Goal: Task Accomplishment & Management: Use online tool/utility

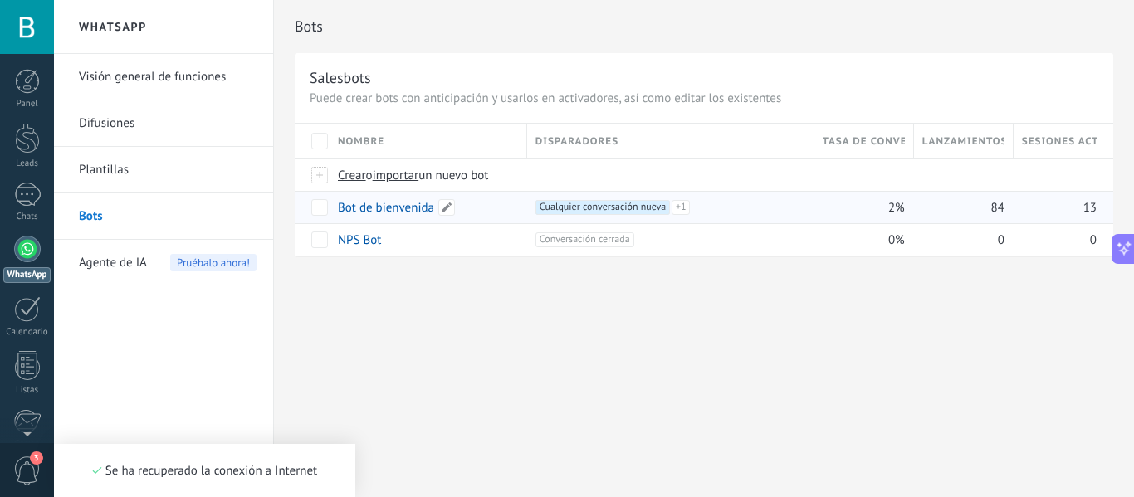
click at [375, 208] on link "Bot de bienvenida" at bounding box center [386, 208] width 96 height 16
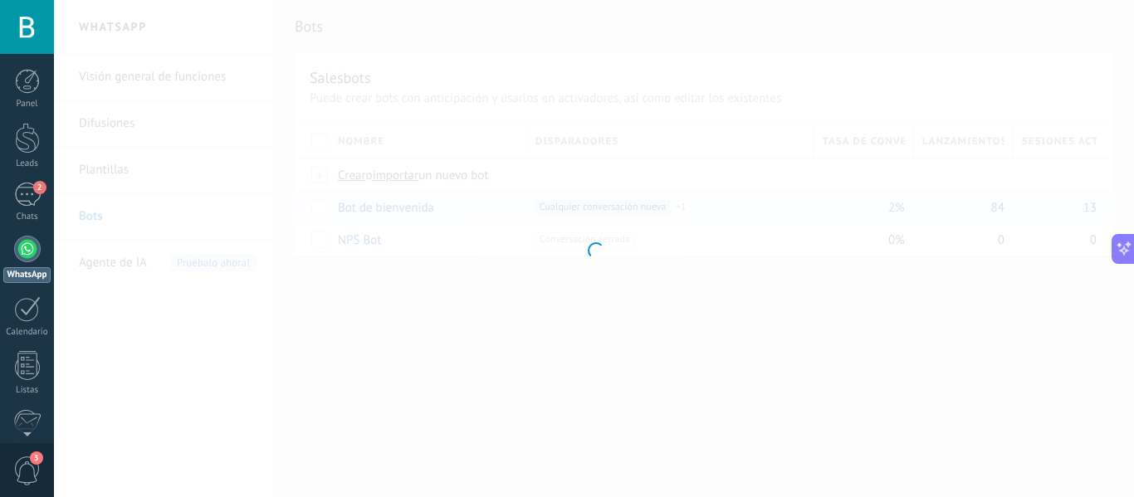
type input "**********"
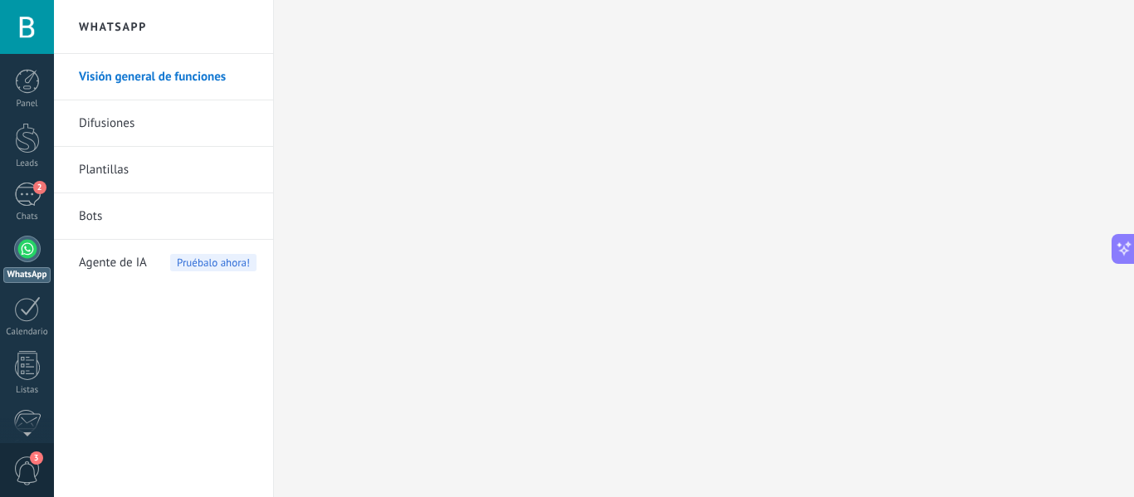
click at [89, 217] on link "Bots" at bounding box center [168, 216] width 178 height 47
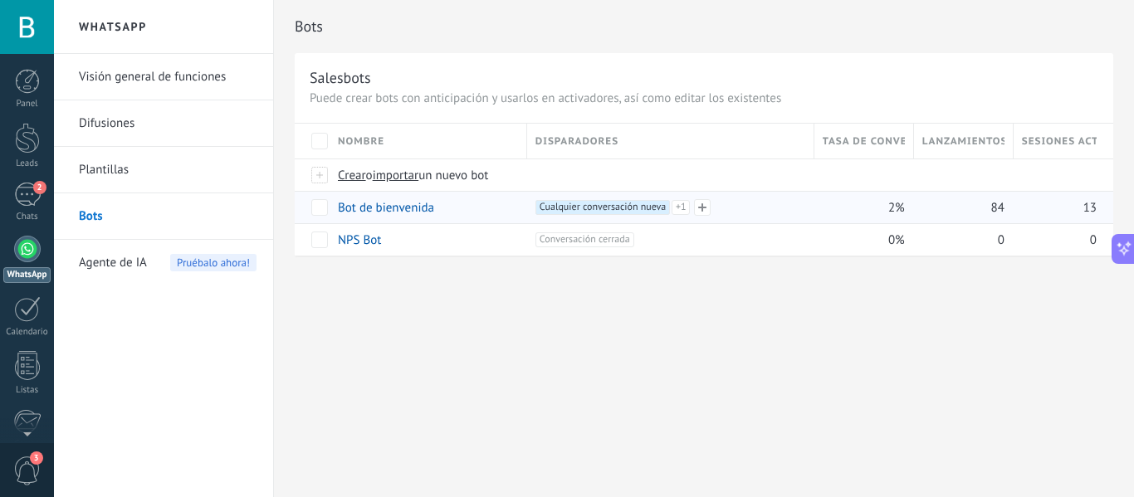
click at [683, 206] on span "+1" at bounding box center [681, 207] width 18 height 15
click at [623, 228] on span "Cualquier conversación nueva +0" at bounding box center [601, 227] width 135 height 15
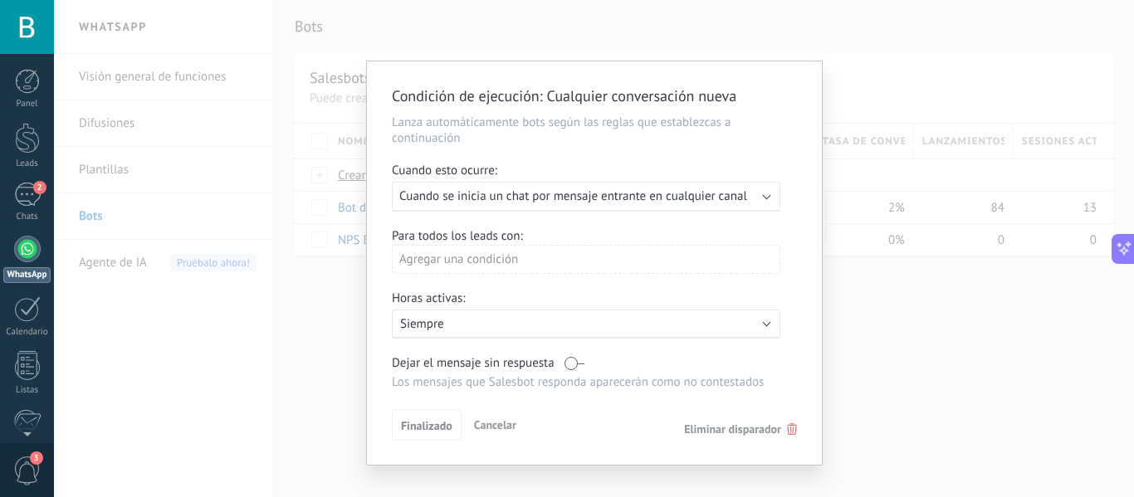
click at [767, 427] on span "Eliminar disparador" at bounding box center [732, 429] width 97 height 15
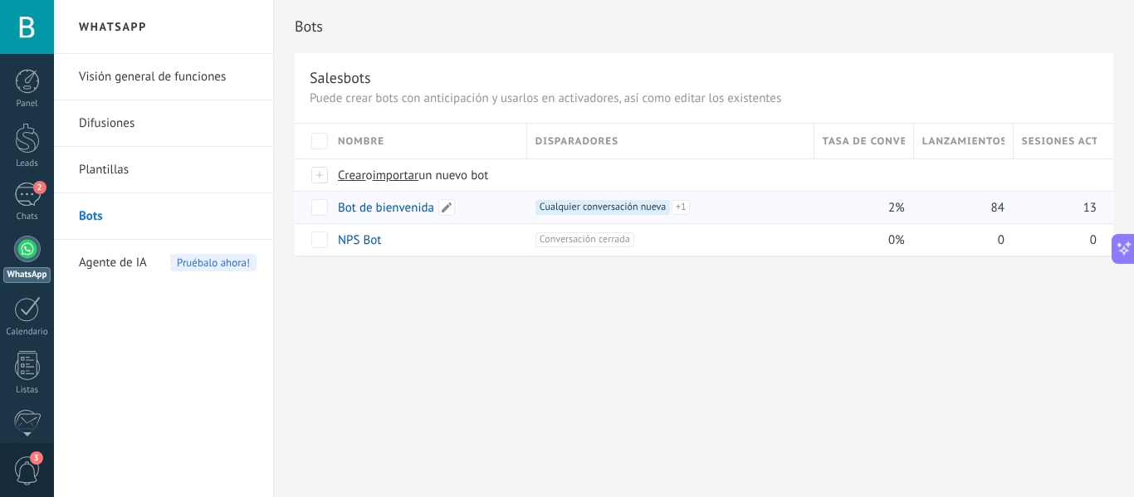
click at [412, 204] on link "Bot de bienvenida" at bounding box center [386, 208] width 96 height 16
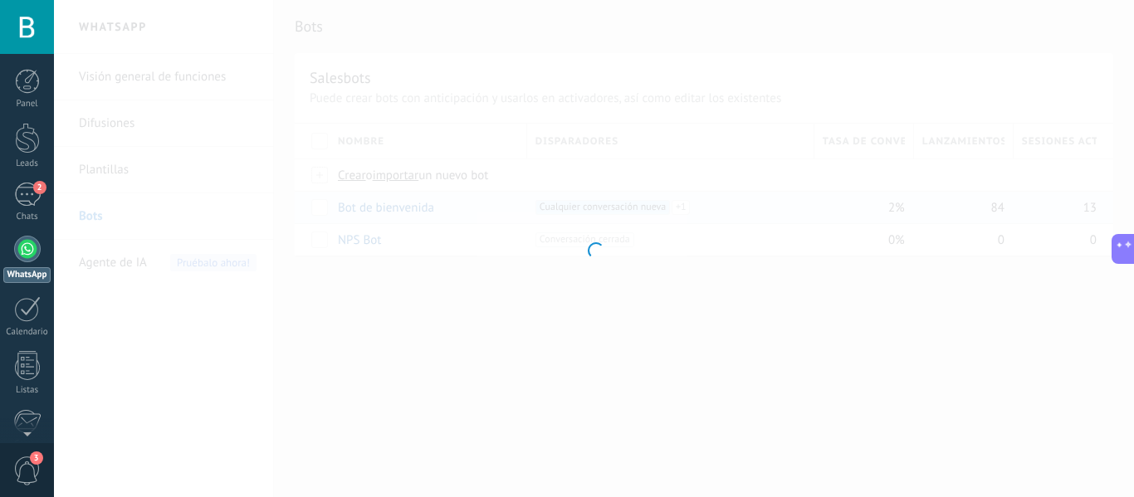
type input "**********"
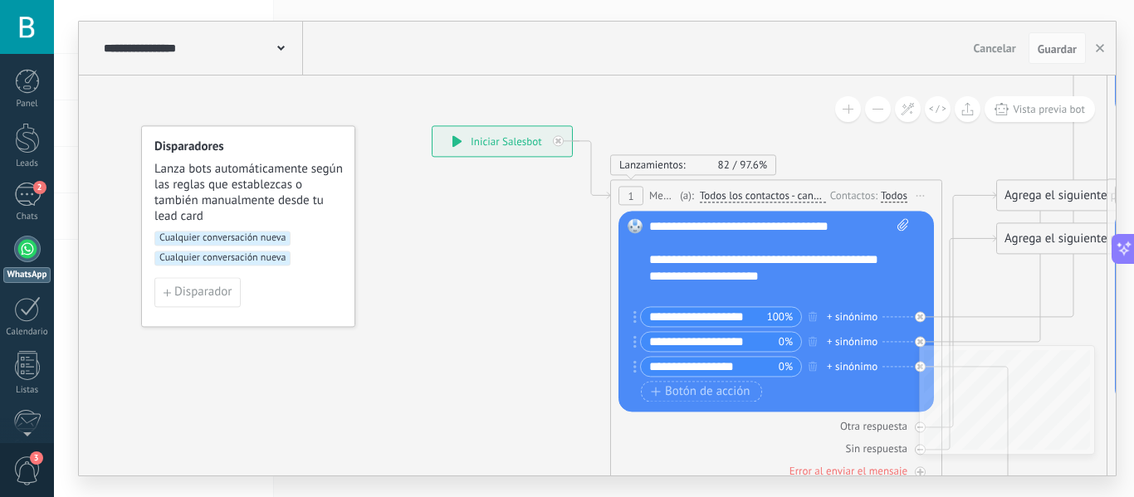
click at [281, 260] on span "Cualquier conversación nueva" at bounding box center [222, 258] width 136 height 15
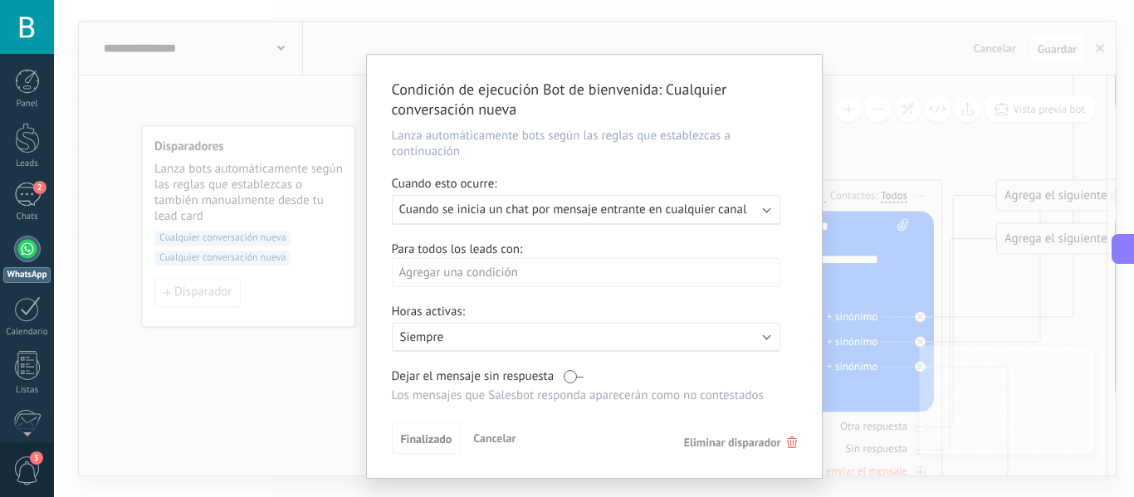
click at [732, 443] on span "Eliminar disparador" at bounding box center [732, 442] width 97 height 15
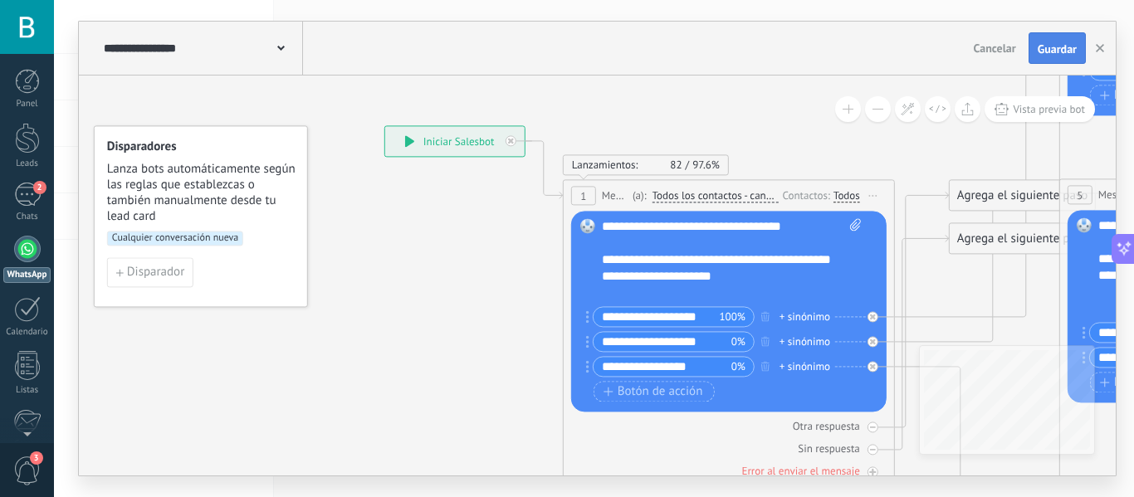
click at [1056, 44] on span "Guardar" at bounding box center [1057, 49] width 39 height 12
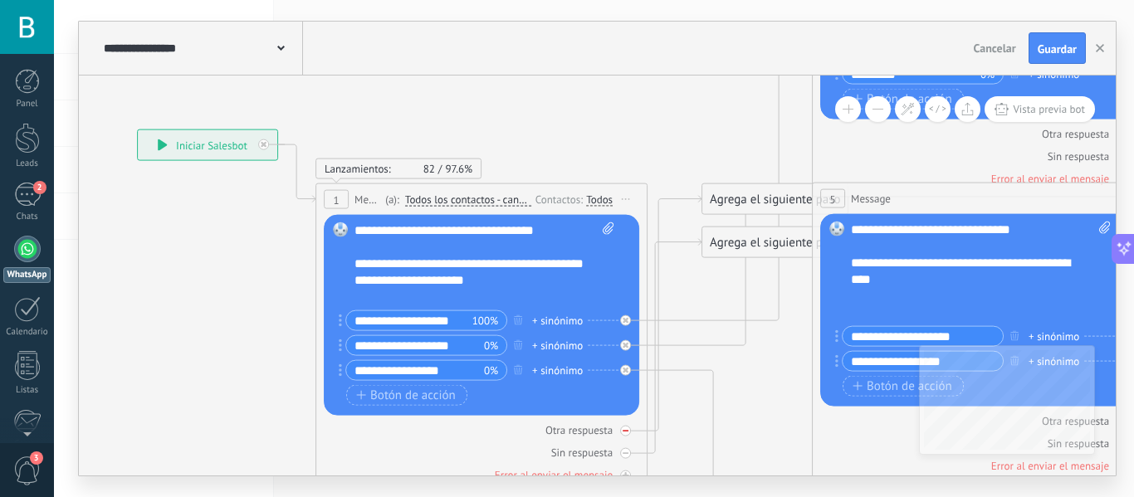
click at [625, 432] on icon at bounding box center [626, 431] width 6 height 2
click at [626, 451] on icon at bounding box center [626, 454] width 6 height 6
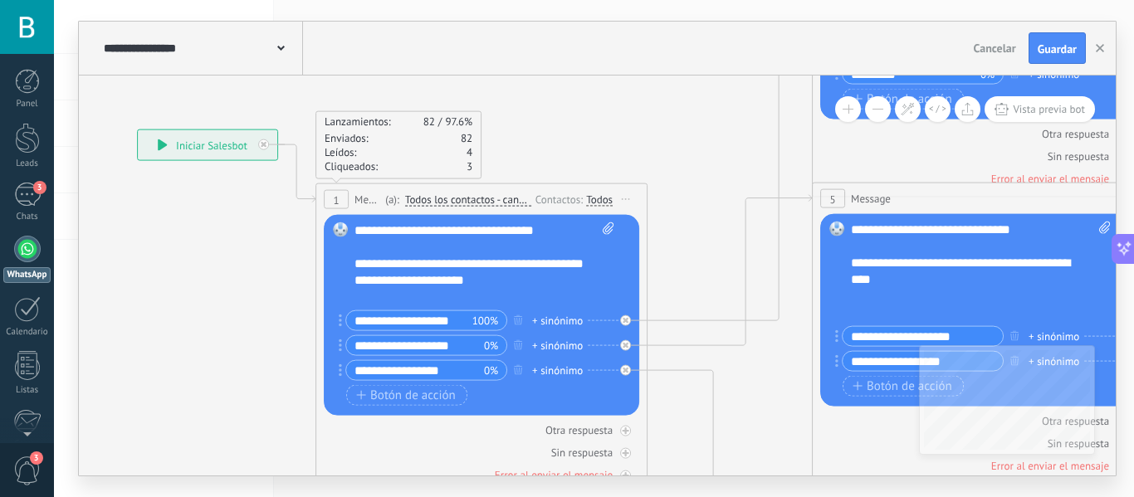
click at [467, 138] on span "82" at bounding box center [467, 138] width 12 height 14
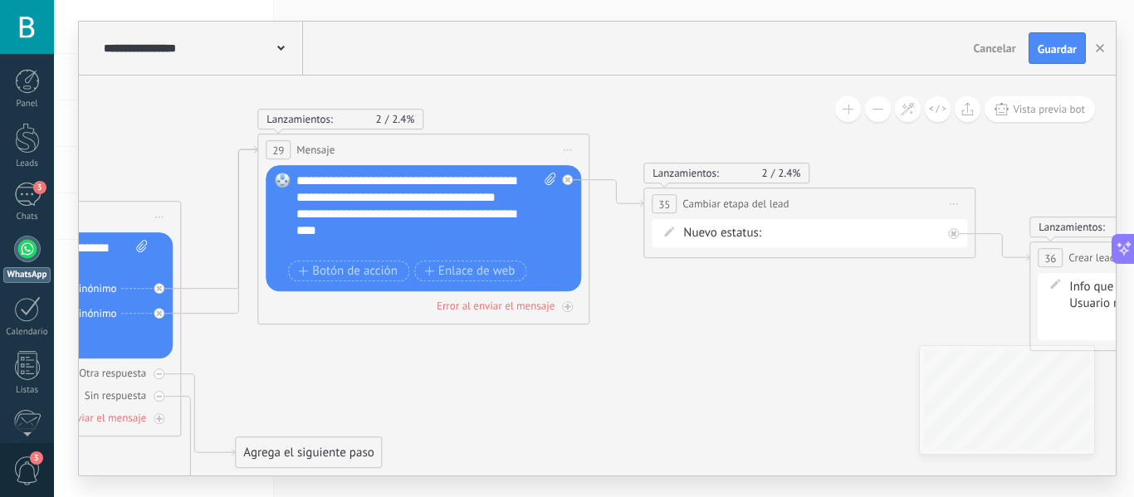
click at [870, 203] on div "**********" at bounding box center [809, 204] width 331 height 31
click at [956, 203] on icon at bounding box center [954, 204] width 8 height 2
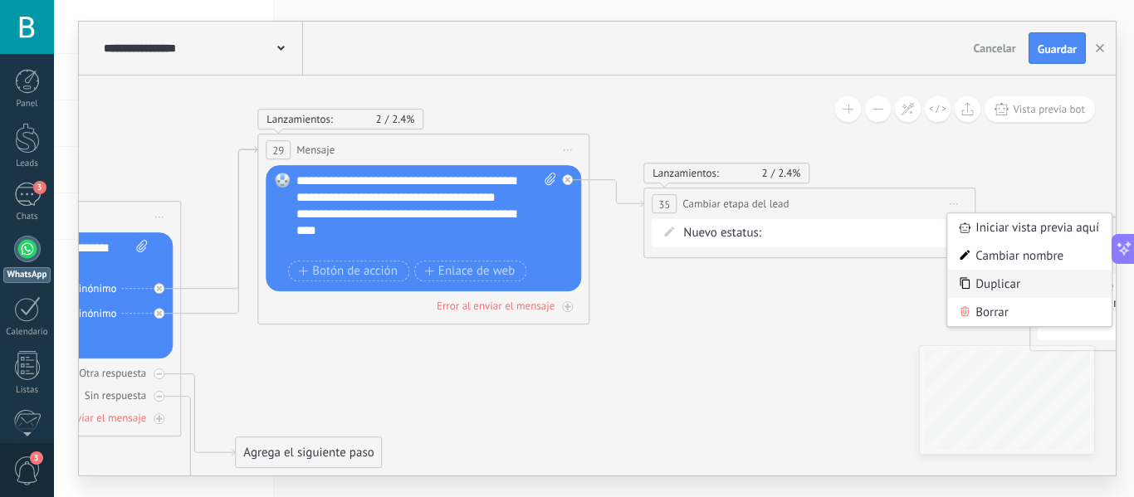
click at [992, 282] on div "Duplicar" at bounding box center [1030, 284] width 164 height 28
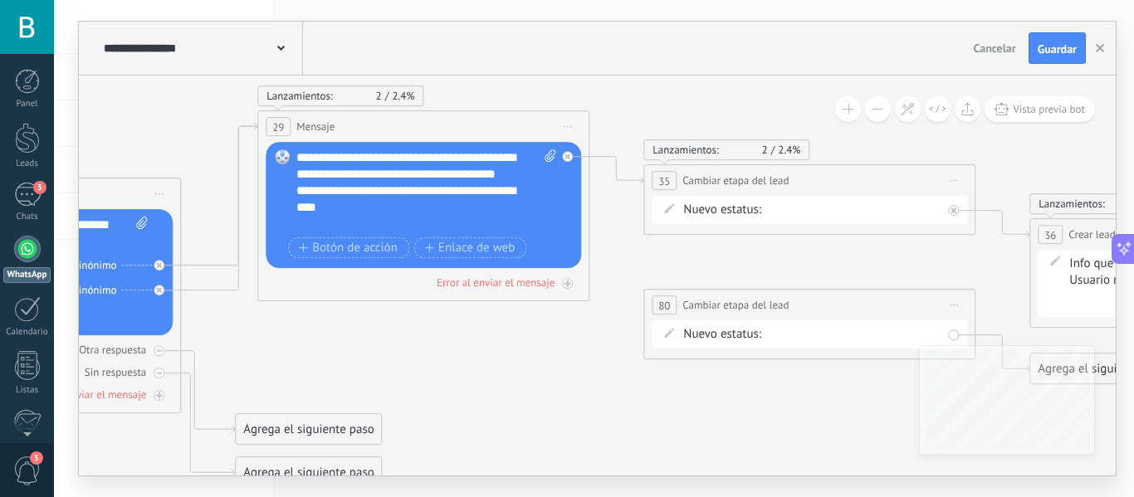
click at [921, 305] on div "**********" at bounding box center [809, 305] width 331 height 31
click at [953, 305] on icon at bounding box center [954, 306] width 8 height 2
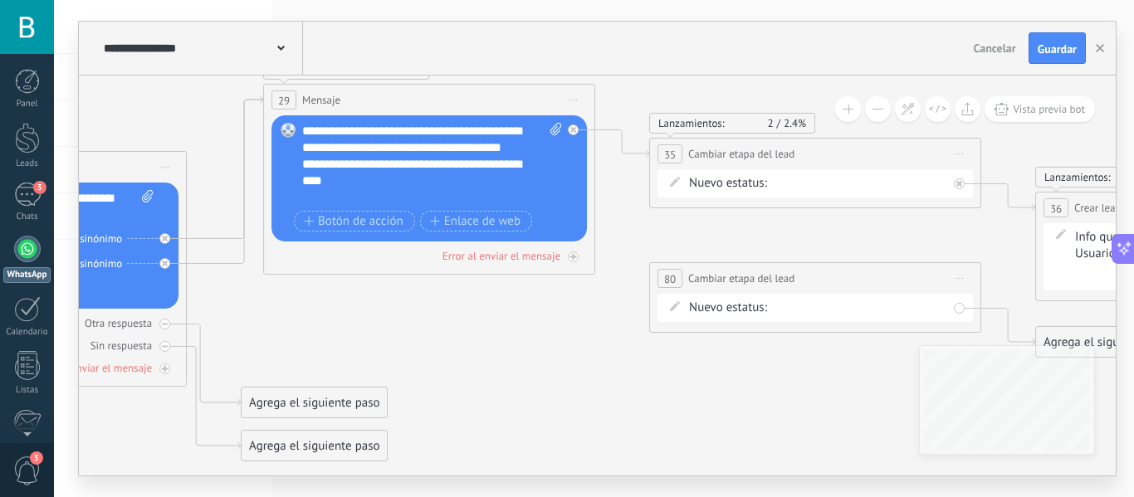
click at [963, 274] on span "Iniciar vista previa aquí Cambiar nombre Duplicar Borrar" at bounding box center [960, 279] width 27 height 24
click at [1012, 331] on div "Cambiar nombre" at bounding box center [1035, 330] width 164 height 28
click at [670, 304] on icon at bounding box center [675, 306] width 10 height 10
click at [678, 310] on icon at bounding box center [675, 306] width 10 height 10
click at [0, 0] on div "Contacto inicial Negociación Debate contractual Discusión de contrato Logrado c…" at bounding box center [0, 0] width 0 height 0
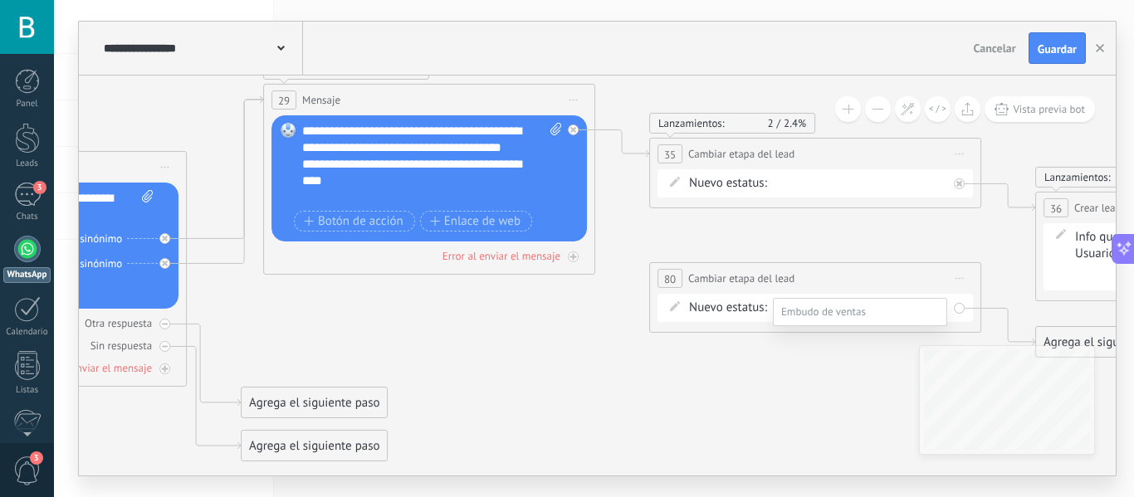
click at [960, 277] on div at bounding box center [594, 248] width 1080 height 497
click at [960, 277] on icon at bounding box center [960, 278] width 8 height 2
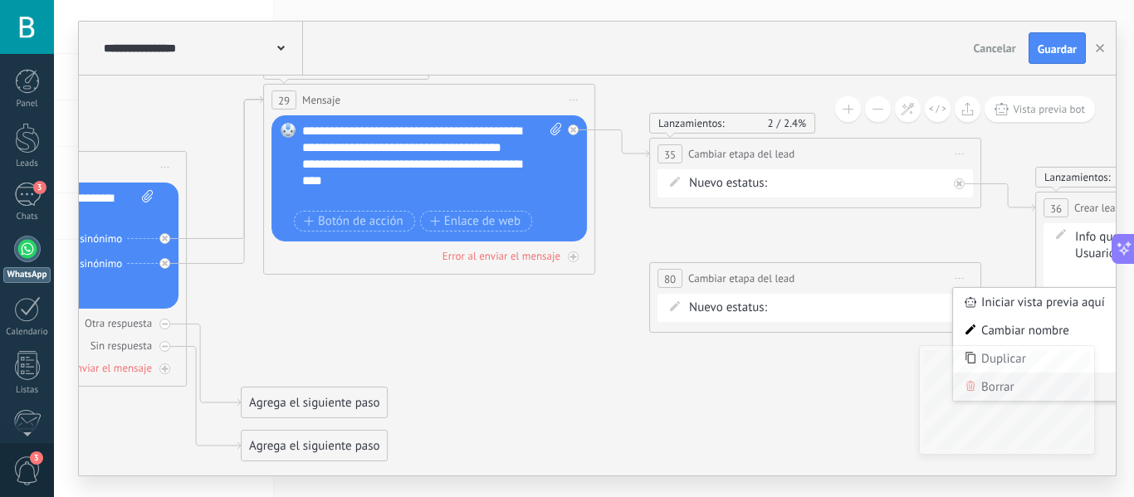
click at [1103, 390] on div "Borrar" at bounding box center [1035, 387] width 164 height 28
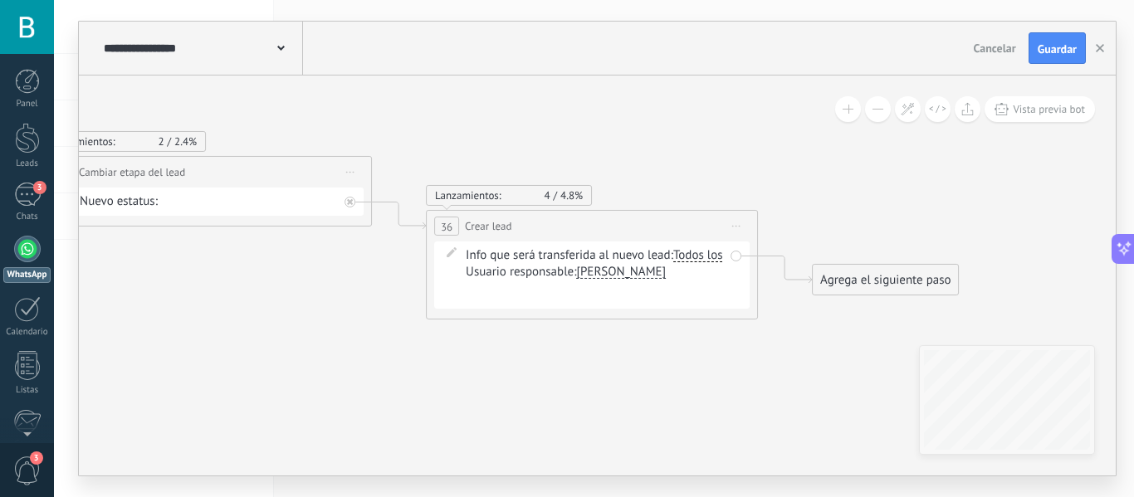
click at [890, 283] on div "Agrega el siguiente paso" at bounding box center [885, 280] width 145 height 27
click at [889, 340] on span "Reacción" at bounding box center [879, 345] width 47 height 16
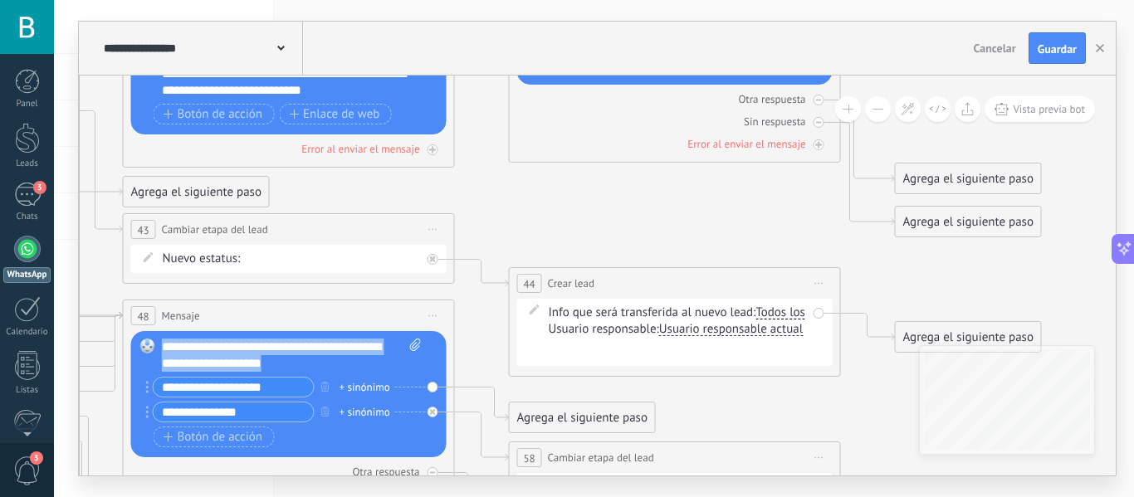
drag, startPoint x: 350, startPoint y: 364, endPoint x: 160, endPoint y: 350, distance: 190.6
click at [160, 350] on div "Reemplazar Quitar Convertir a mensaje de voz Arrastre la imagen aquí para adjun…" at bounding box center [289, 394] width 316 height 126
copy div "**********"
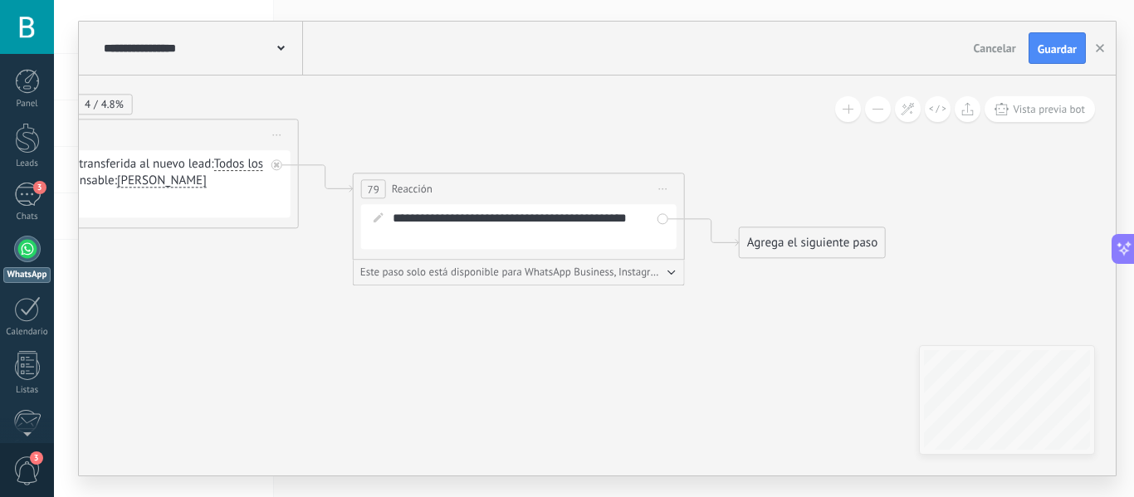
click at [811, 242] on div "Agrega el siguiente paso" at bounding box center [812, 242] width 145 height 27
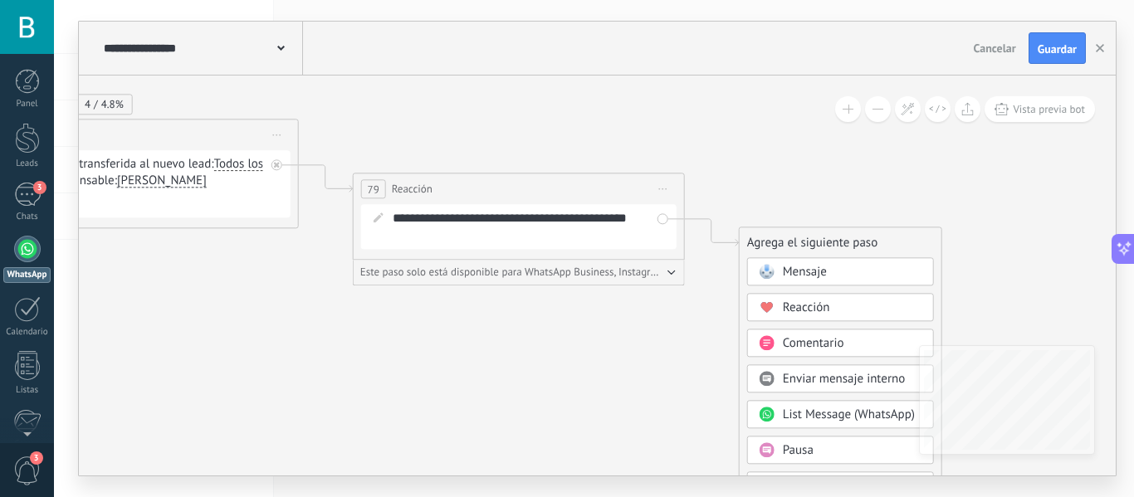
click at [835, 272] on div "Mensaje" at bounding box center [853, 272] width 140 height 17
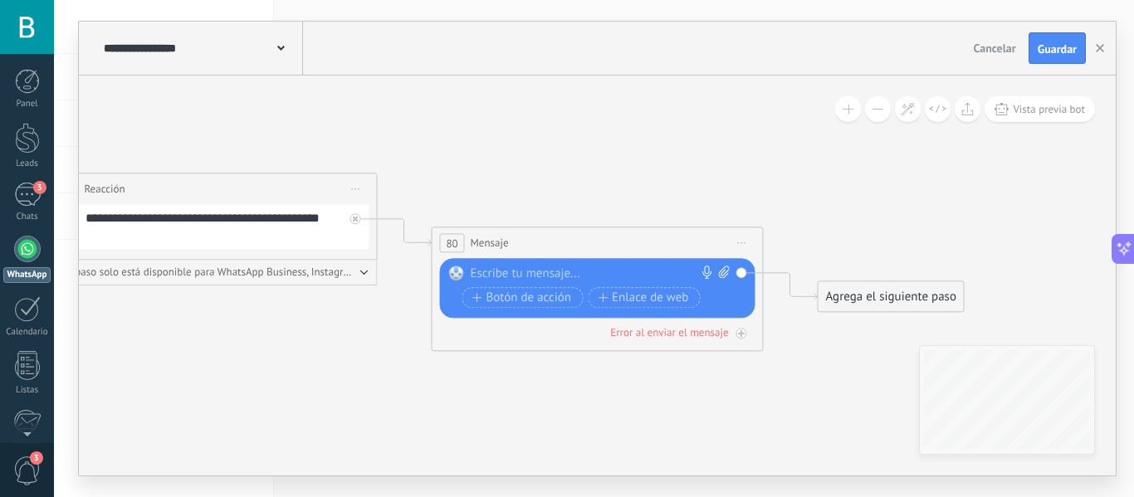
click at [634, 269] on div at bounding box center [594, 274] width 247 height 17
paste div
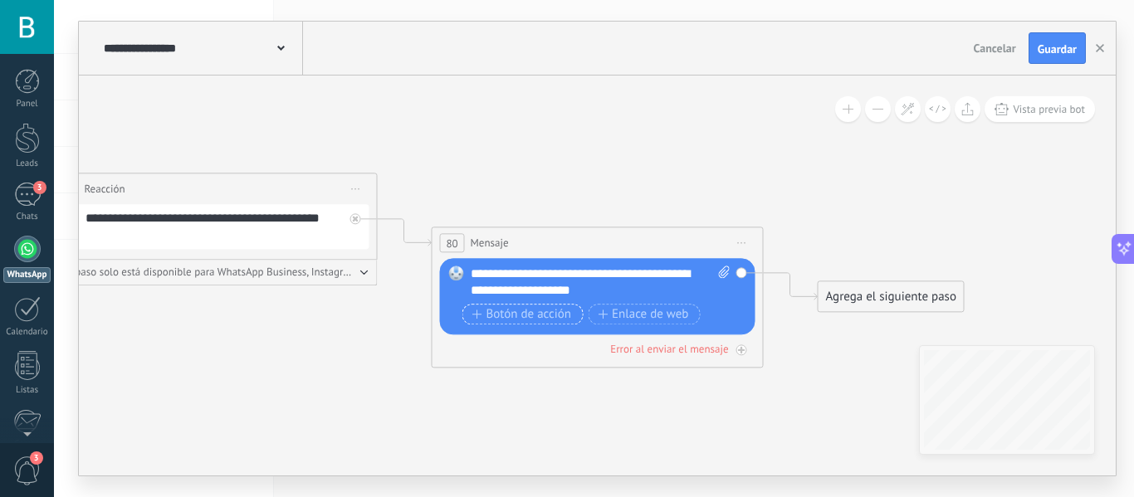
click at [527, 316] on span "Botón de acción" at bounding box center [523, 314] width 100 height 13
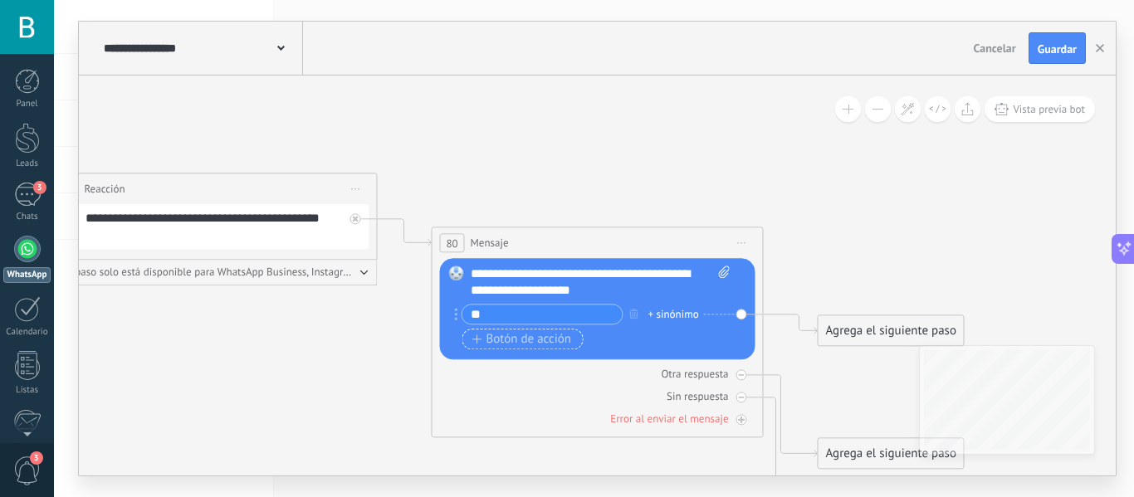
type input "*"
type input "**********"
click at [497, 339] on span "Botón de acción" at bounding box center [523, 339] width 100 height 13
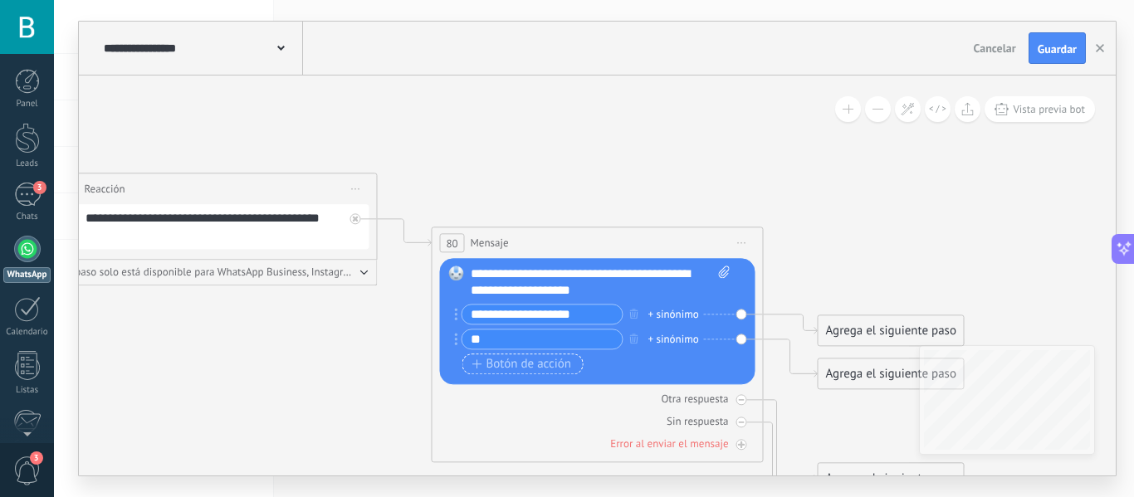
type input "*"
type input "**********"
drag, startPoint x: 655, startPoint y: 292, endPoint x: 521, endPoint y: 296, distance: 134.6
click at [521, 296] on div "**********" at bounding box center [601, 282] width 260 height 33
copy div "**********"
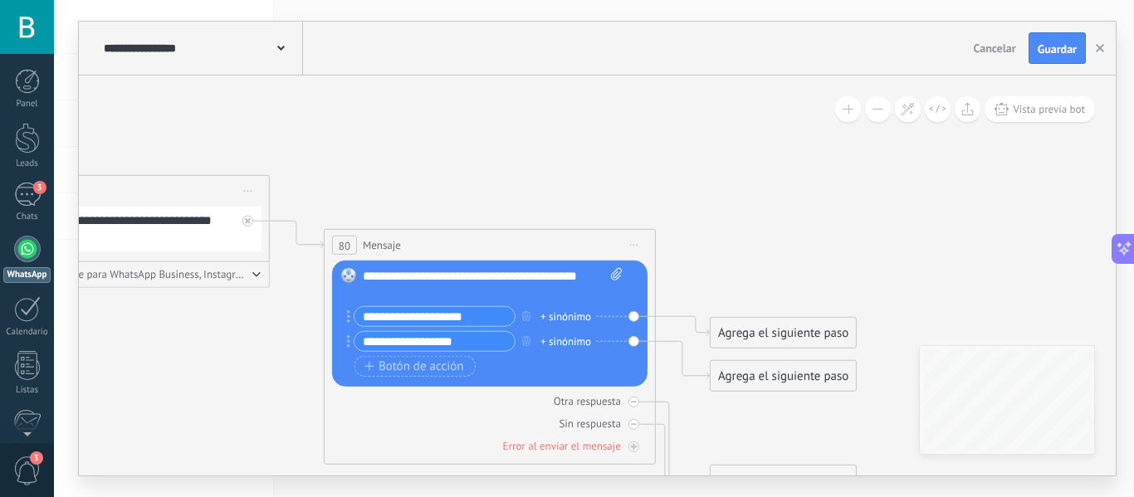
click at [763, 336] on div "Agrega el siguiente paso" at bounding box center [783, 333] width 145 height 27
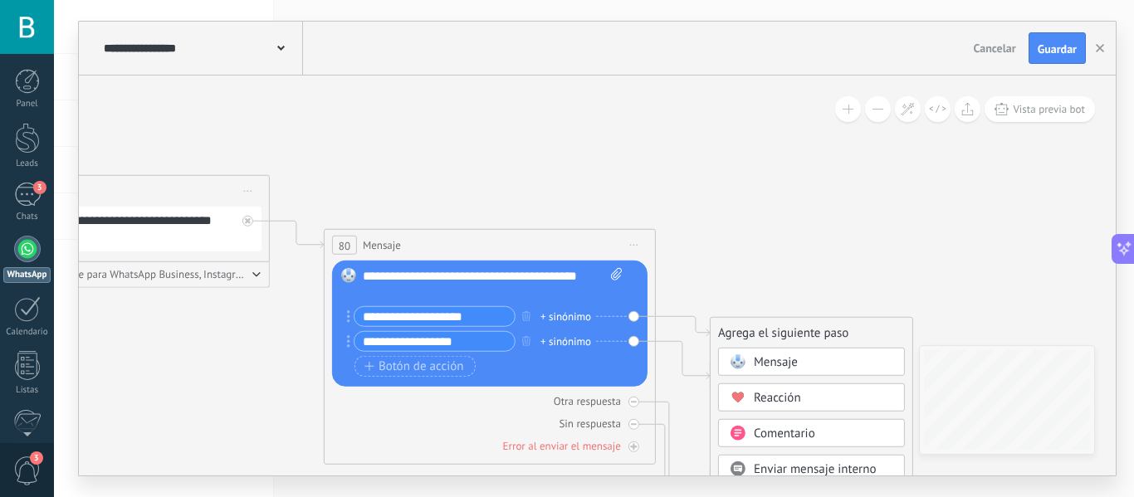
click at [785, 360] on span "Mensaje" at bounding box center [776, 363] width 44 height 16
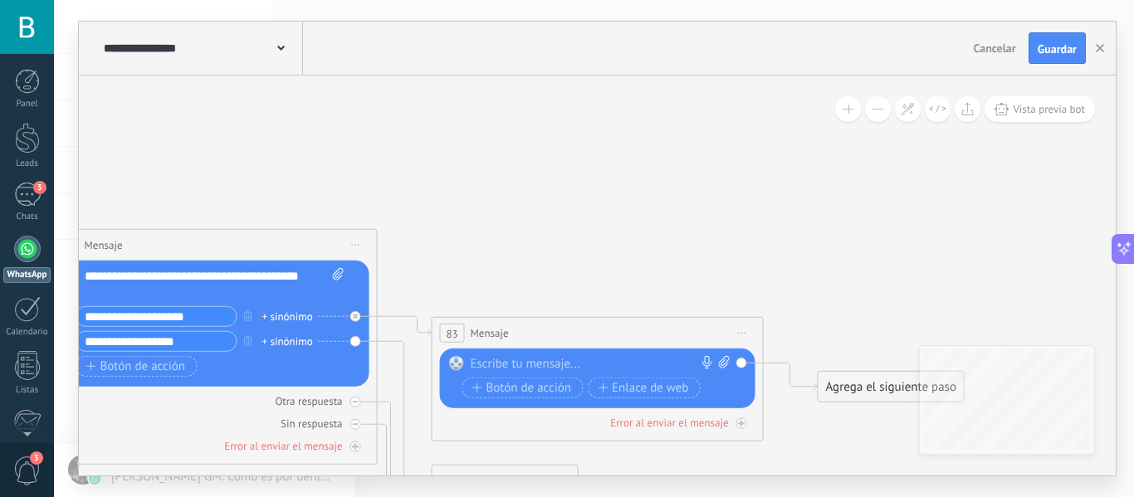
click at [593, 361] on div at bounding box center [594, 364] width 247 height 17
paste div
click at [400, 341] on icon at bounding box center [405, 454] width 54 height 226
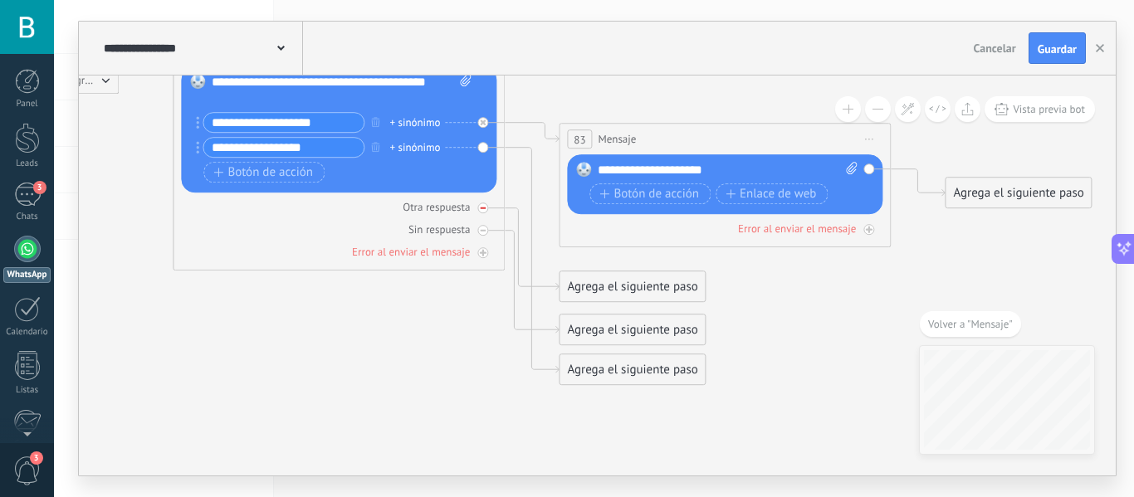
click at [487, 206] on div at bounding box center [483, 208] width 11 height 11
click at [484, 227] on div at bounding box center [483, 230] width 11 height 11
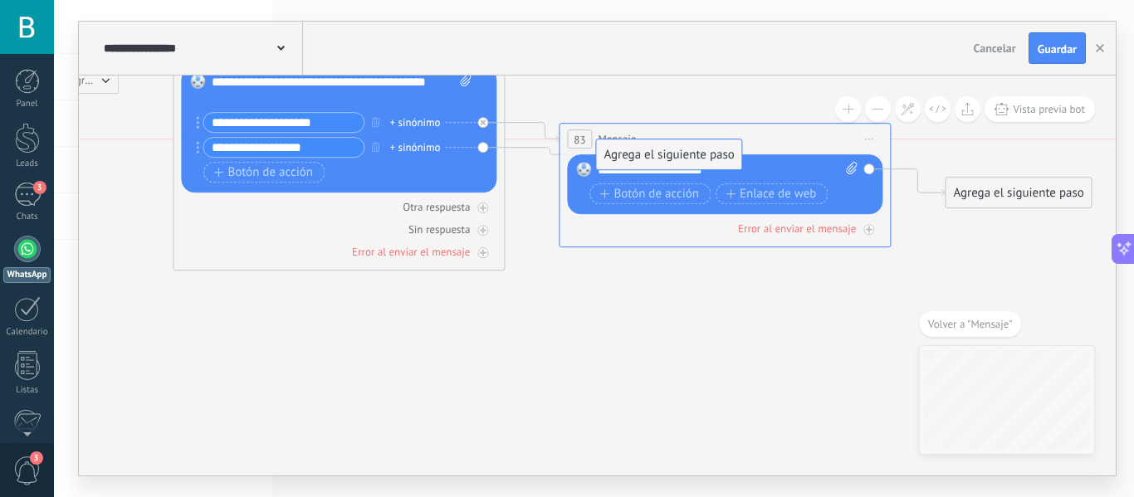
drag, startPoint x: 675, startPoint y: 368, endPoint x: 712, endPoint y: 145, distance: 225.5
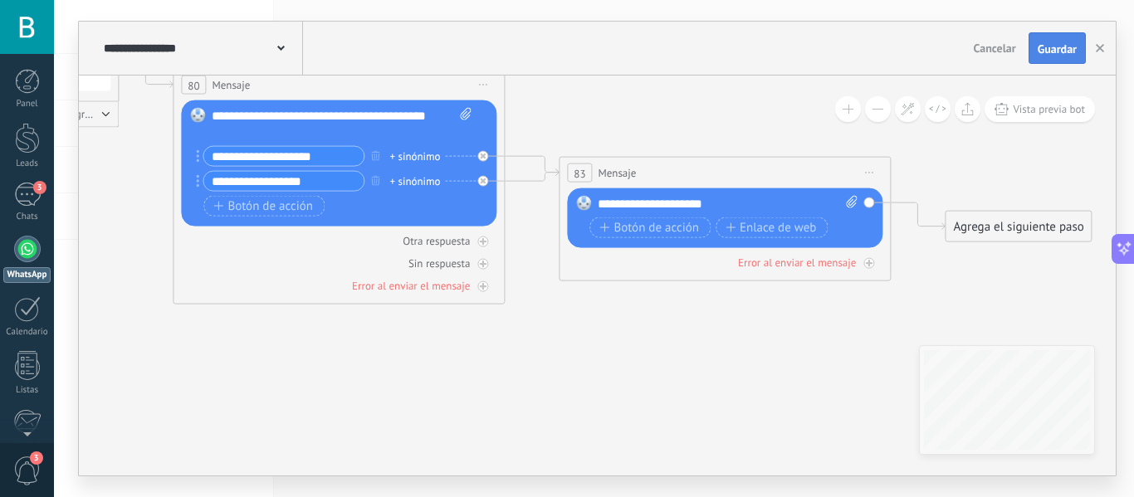
click at [1057, 44] on span "Guardar" at bounding box center [1057, 49] width 39 height 12
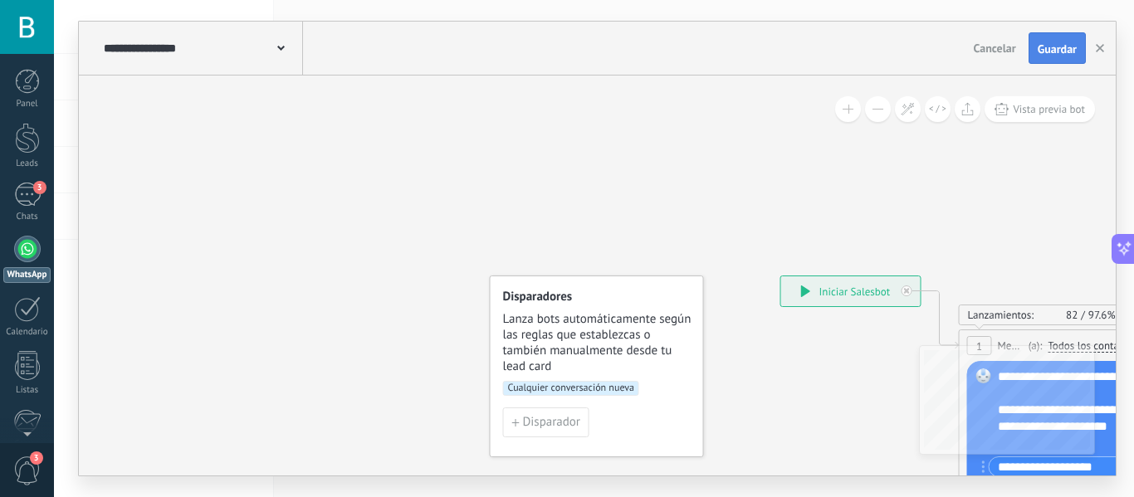
click at [1058, 51] on span "Guardar" at bounding box center [1057, 49] width 39 height 12
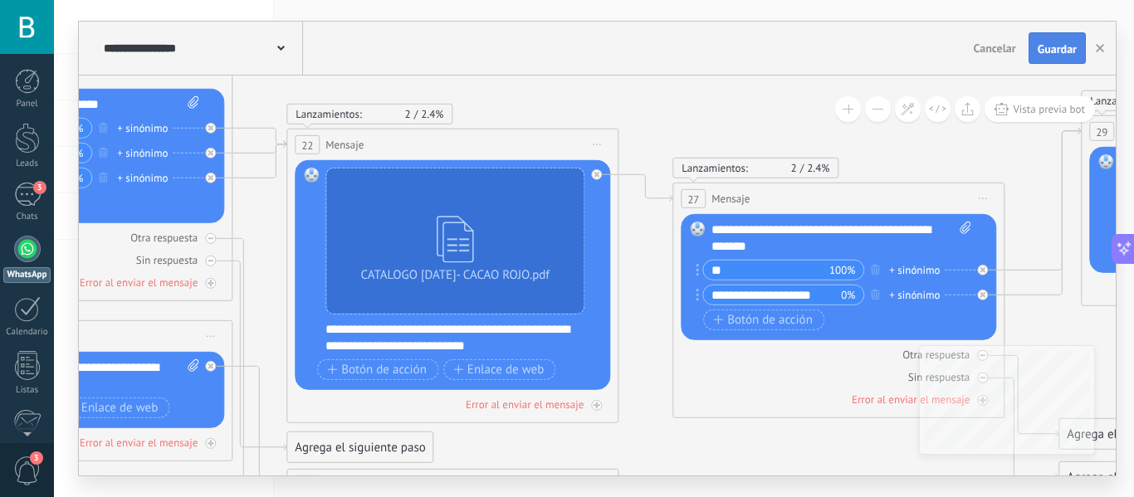
click at [1071, 48] on span "Guardar" at bounding box center [1057, 49] width 39 height 12
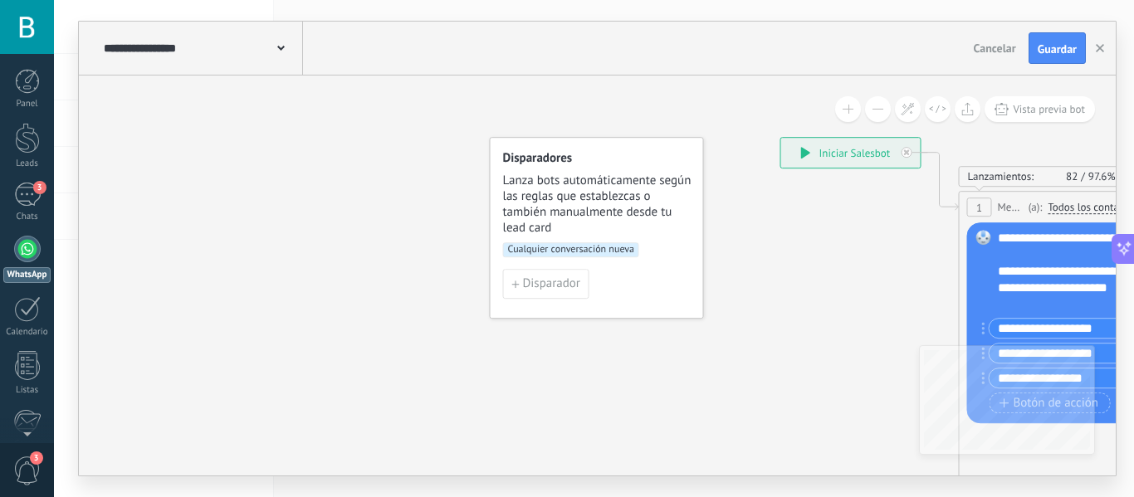
click at [599, 252] on span "Cualquier conversación nueva" at bounding box center [571, 249] width 136 height 15
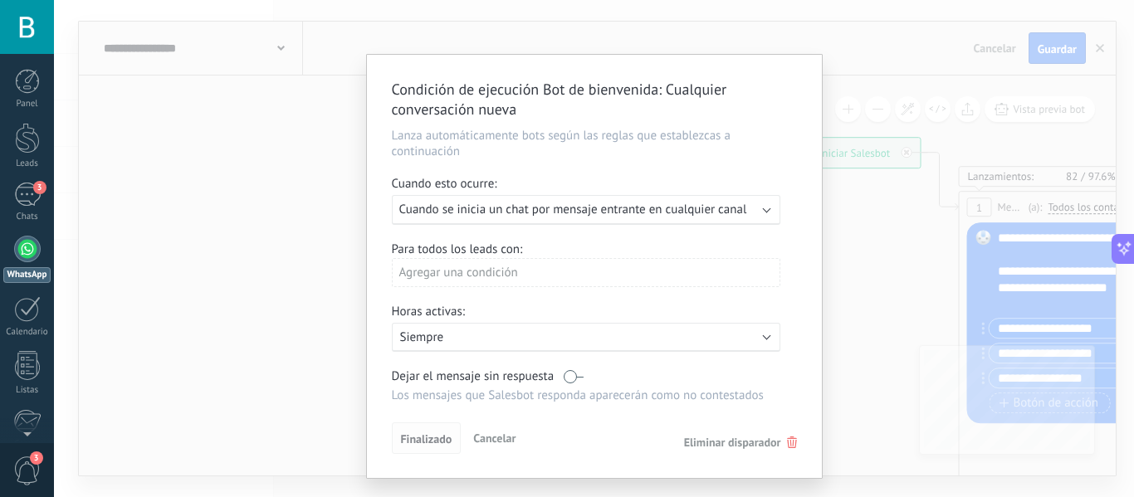
click at [421, 434] on span "Finalizado" at bounding box center [426, 440] width 51 height 12
click at [532, 218] on div "Ejecutar: Cuando se inicia un chat por mensaje entrante en cualquier canal" at bounding box center [586, 210] width 389 height 30
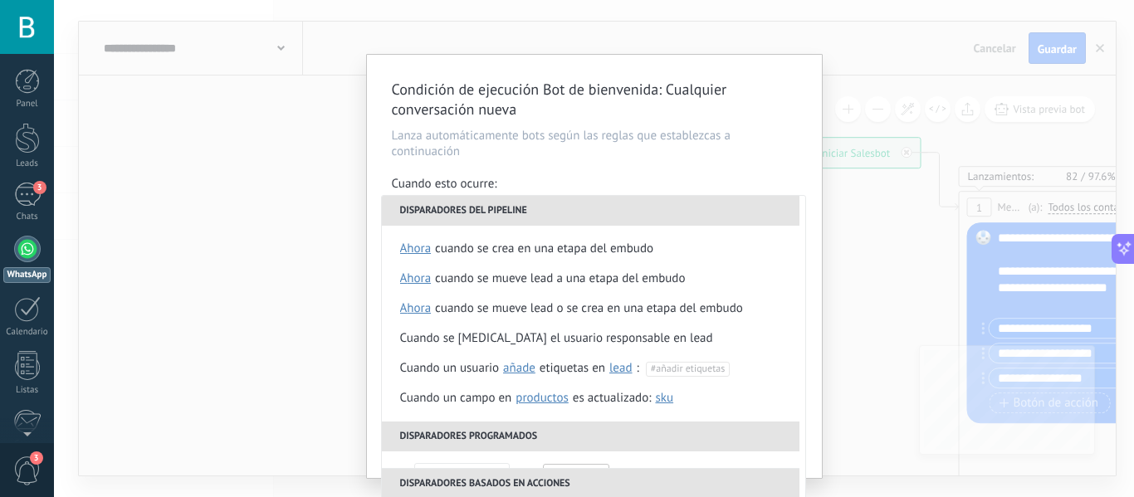
click at [532, 218] on li "Disparadores del pipeline" at bounding box center [591, 211] width 418 height 30
click at [600, 153] on p "Lanza automáticamente bots según las reglas que establezcas a continuación" at bounding box center [594, 144] width 405 height 32
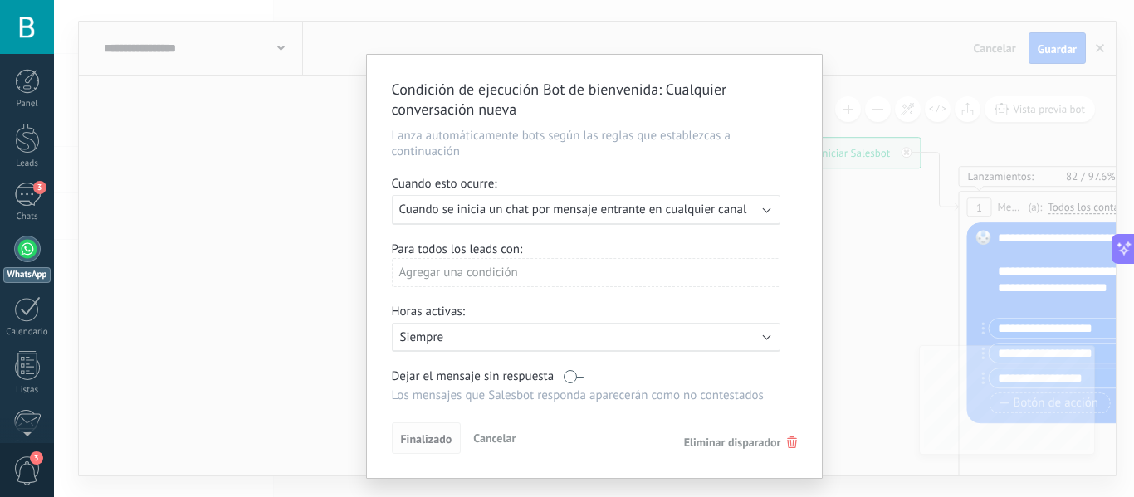
click at [448, 440] on span "Finalizado" at bounding box center [426, 440] width 51 height 12
click at [489, 438] on span "Cancelar" at bounding box center [494, 438] width 42 height 15
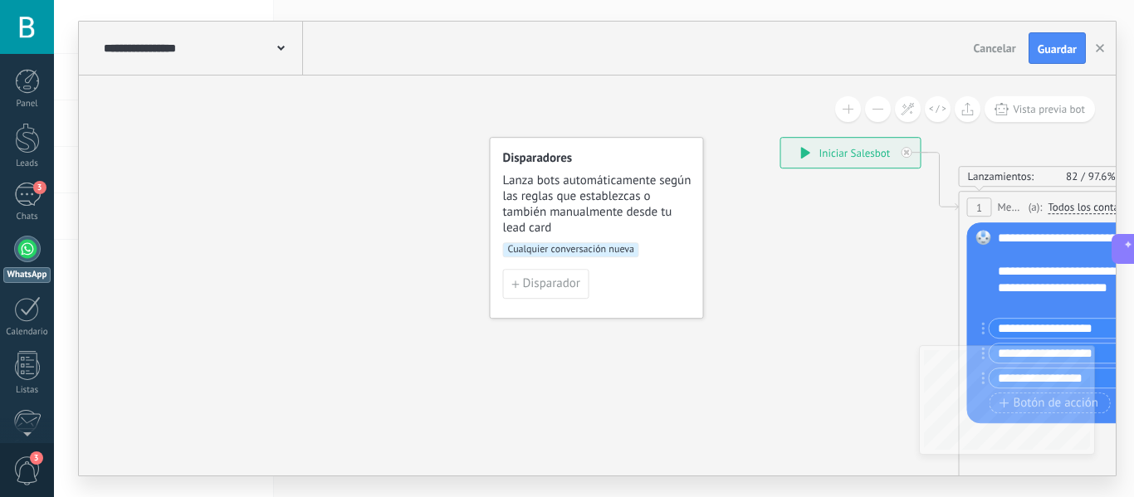
click at [1065, 42] on button "Guardar" at bounding box center [1057, 48] width 57 height 32
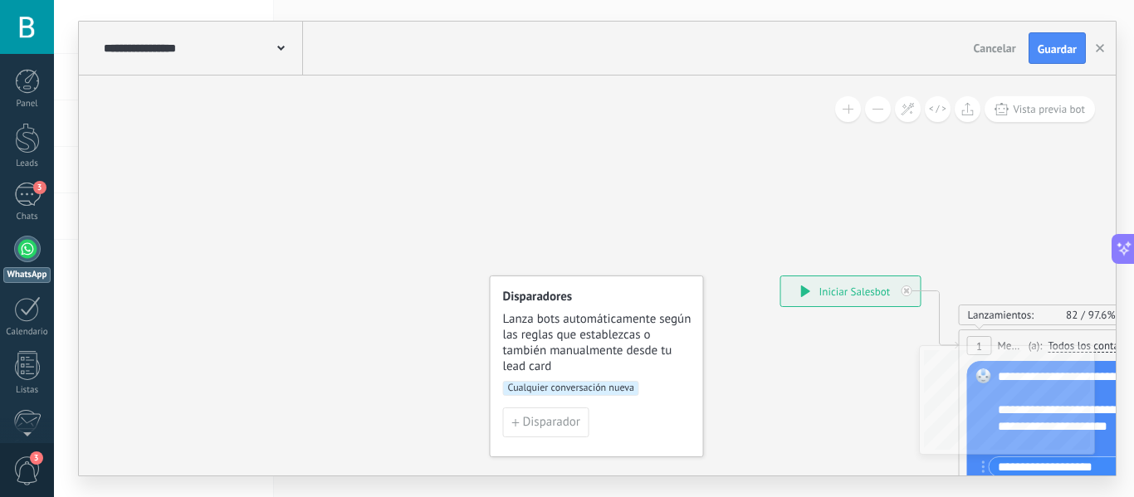
click at [32, 247] on div at bounding box center [27, 249] width 27 height 27
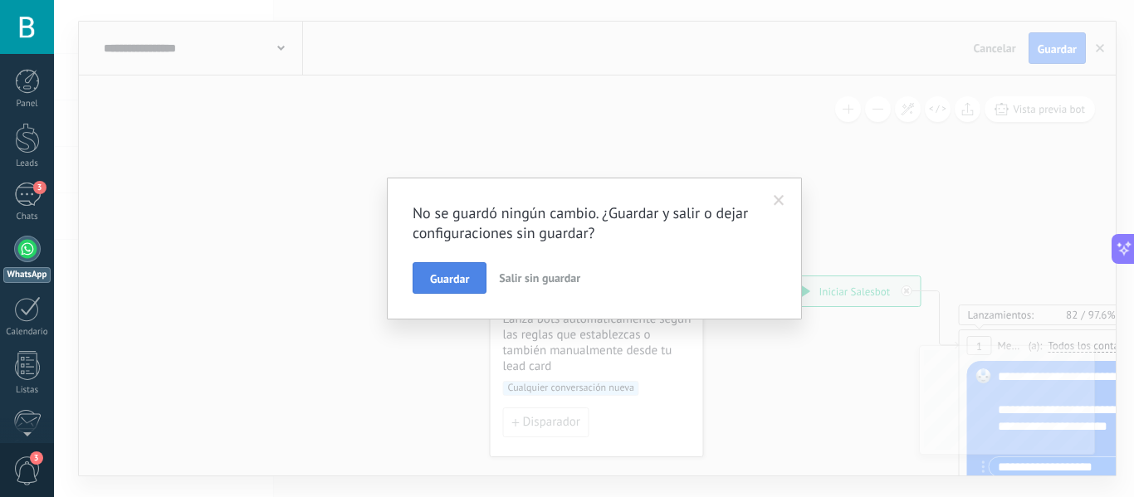
click at [453, 277] on span "Guardar" at bounding box center [449, 279] width 39 height 12
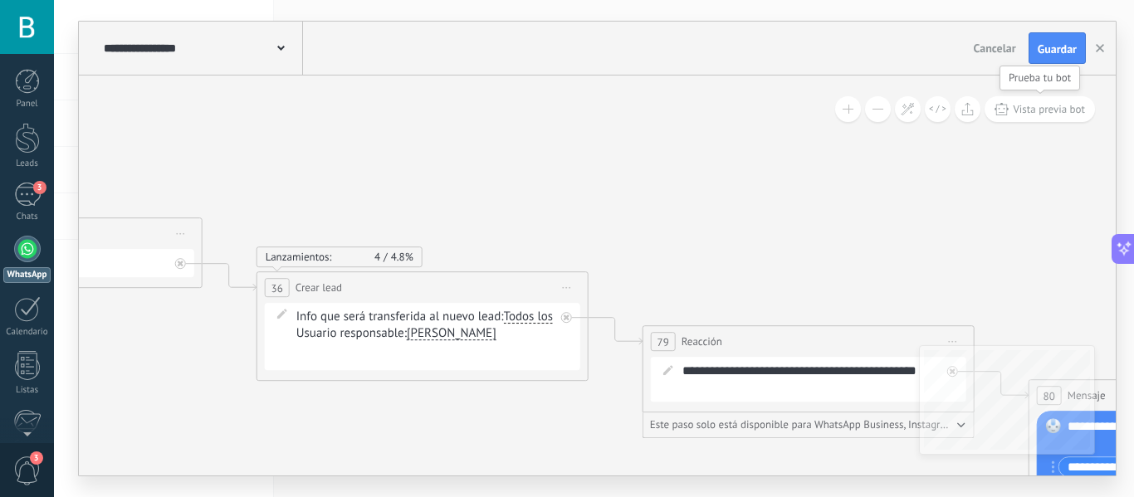
click at [1053, 110] on span "Vista previa bot" at bounding box center [1049, 109] width 72 height 14
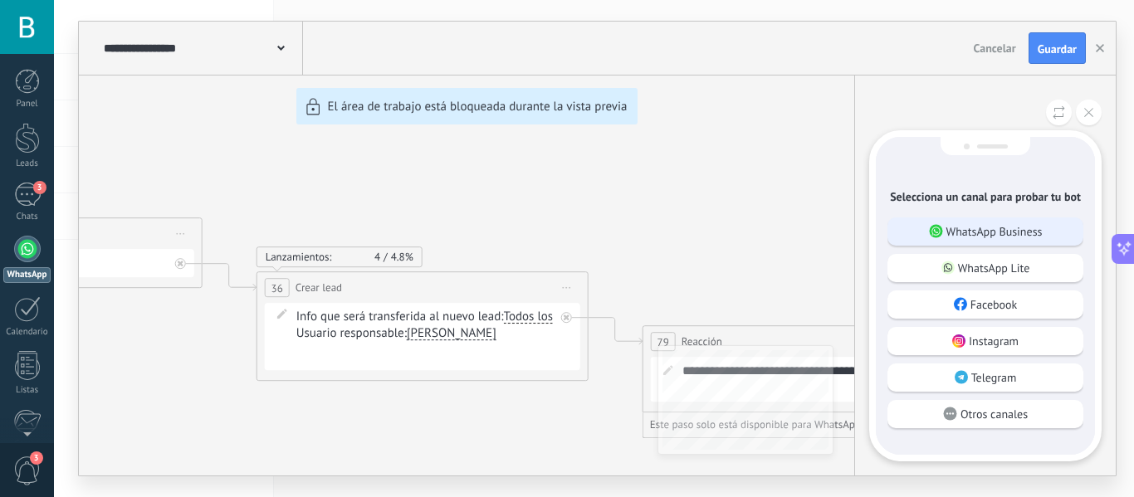
click at [1056, 232] on div "WhatsApp Business" at bounding box center [986, 232] width 196 height 28
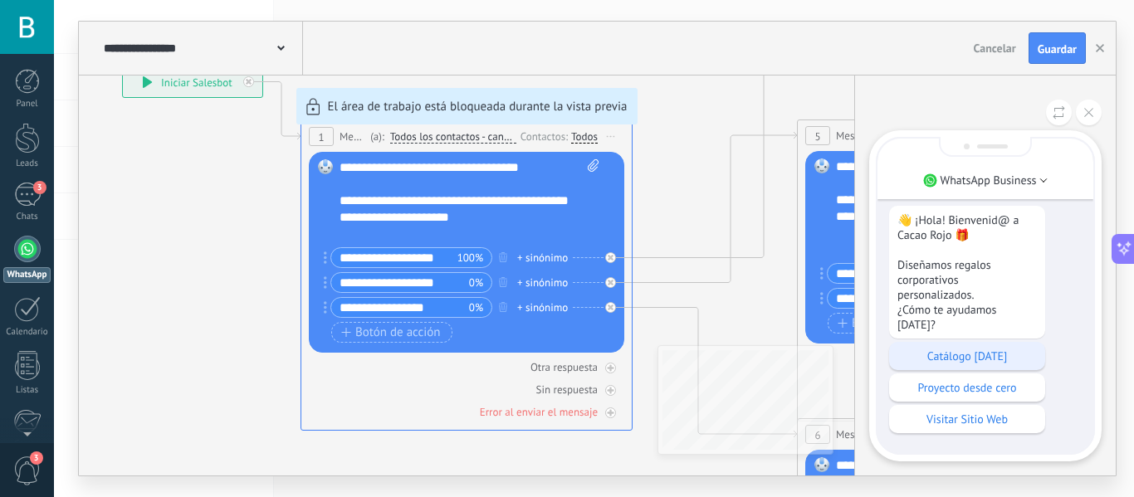
click at [991, 355] on p "Catálogo Fin de Año" at bounding box center [968, 356] width 140 height 15
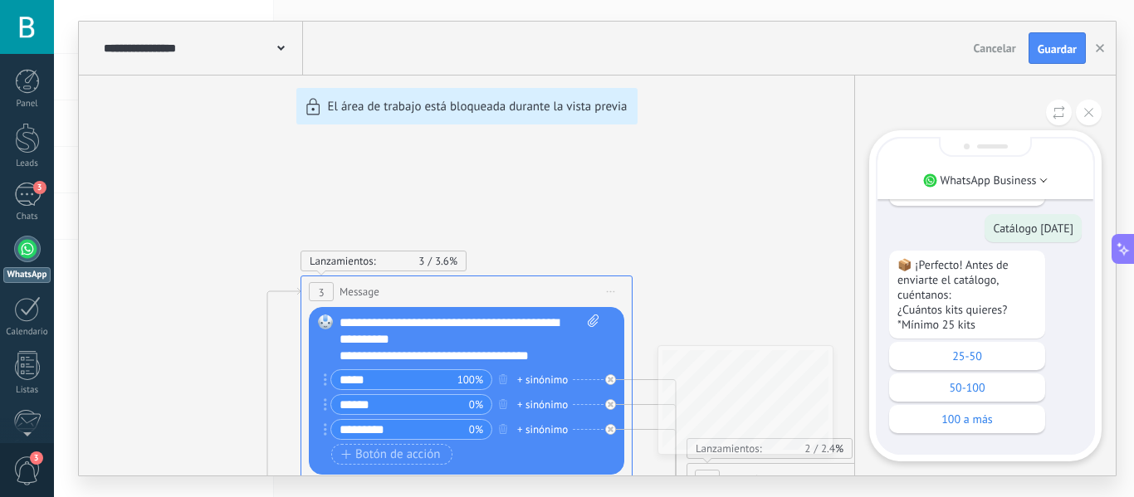
click at [991, 355] on p "25-50" at bounding box center [968, 356] width 140 height 15
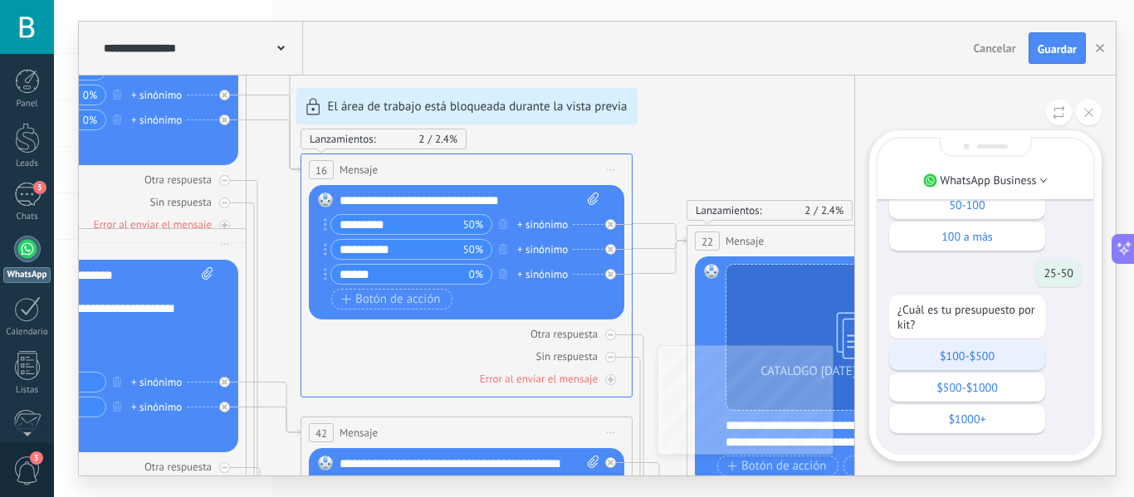
click at [1006, 356] on p "$100-$500" at bounding box center [968, 356] width 140 height 15
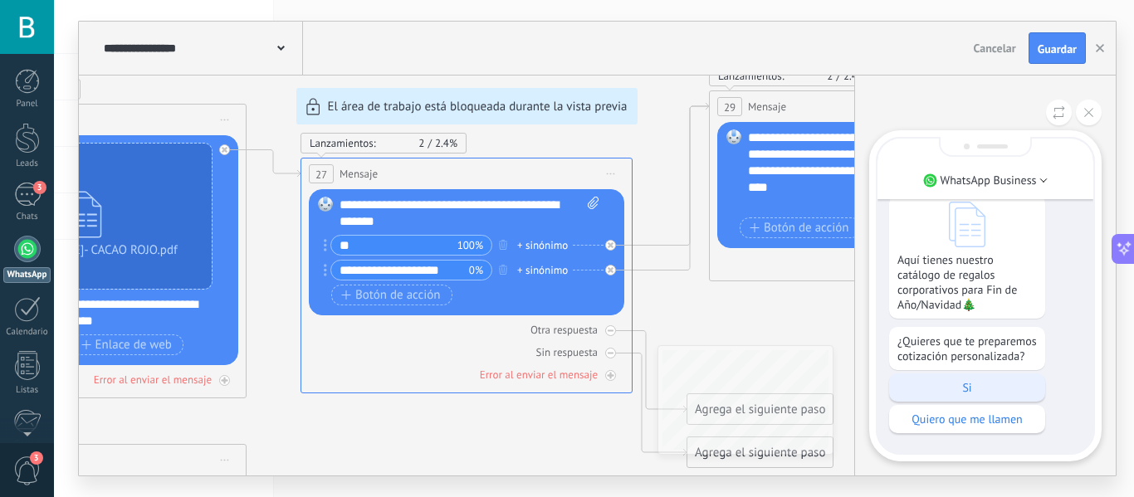
click at [1013, 389] on p "Si" at bounding box center [968, 387] width 140 height 15
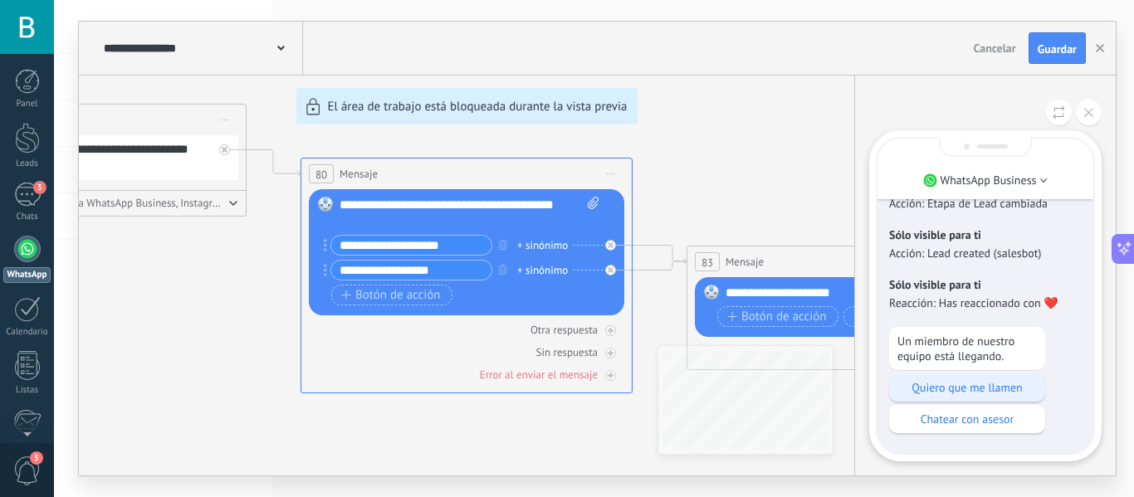
click at [1004, 392] on p "Quiero que me llamen" at bounding box center [968, 387] width 140 height 15
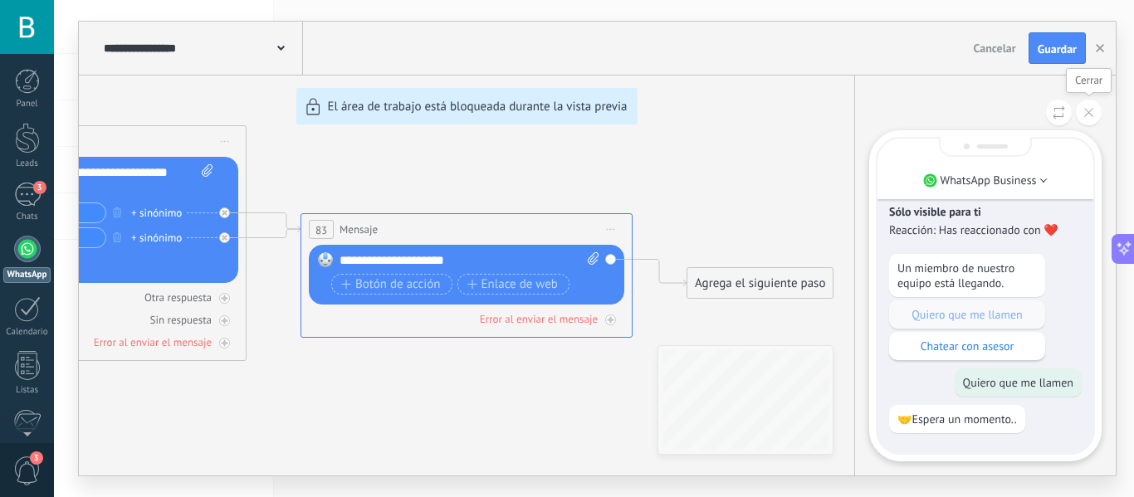
click at [1088, 115] on icon at bounding box center [1089, 112] width 9 height 9
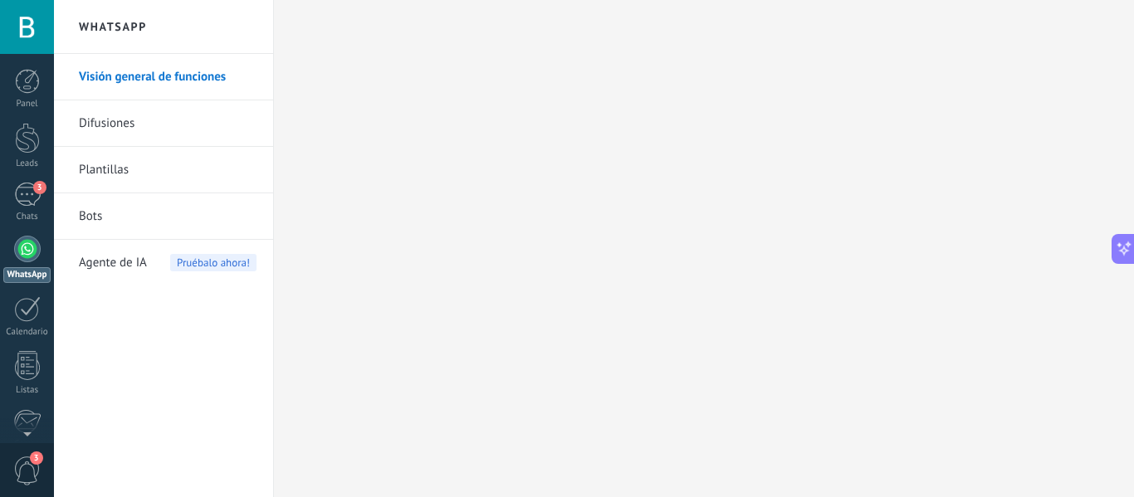
click at [91, 218] on link "Bots" at bounding box center [168, 216] width 178 height 47
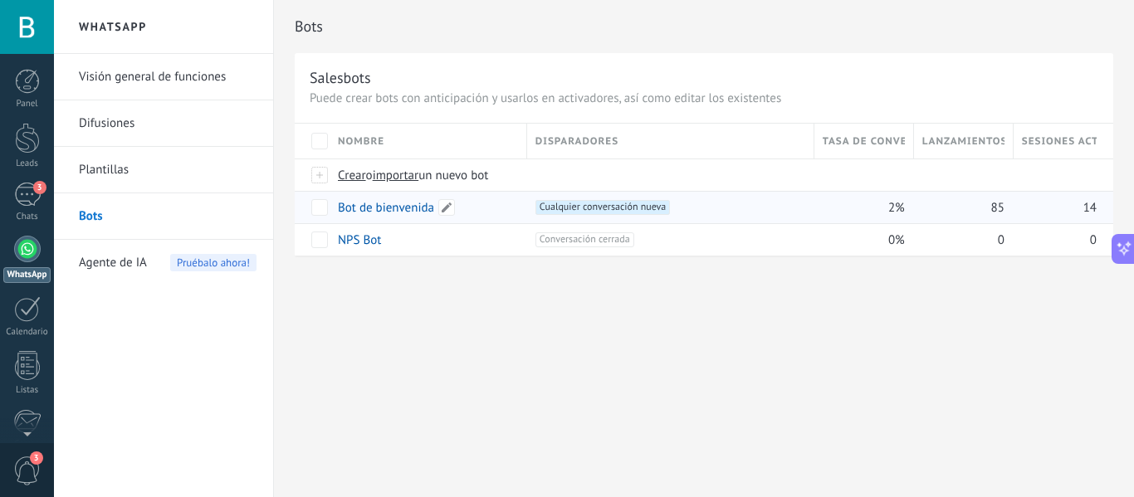
click at [374, 206] on link "Bot de bienvenida" at bounding box center [386, 208] width 96 height 16
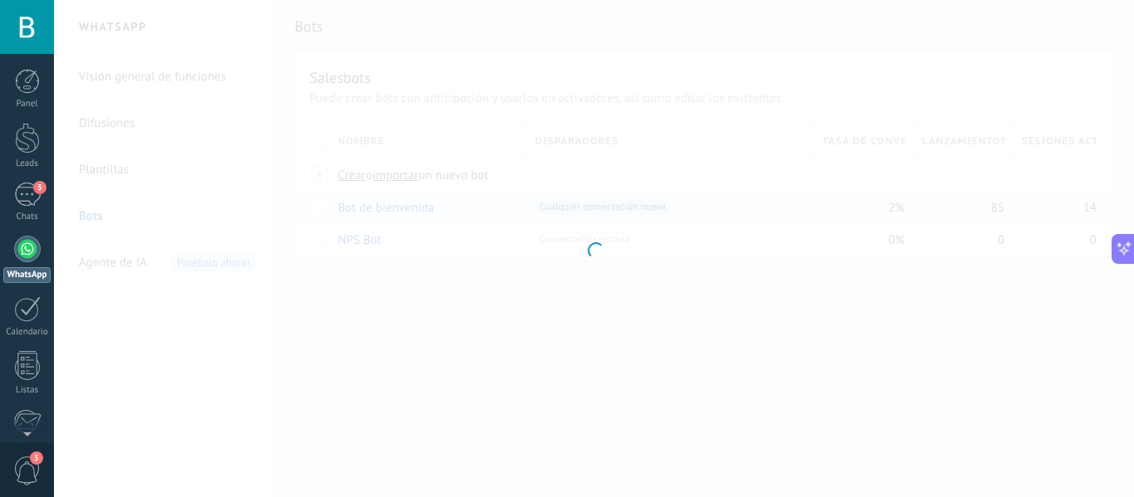
type input "**********"
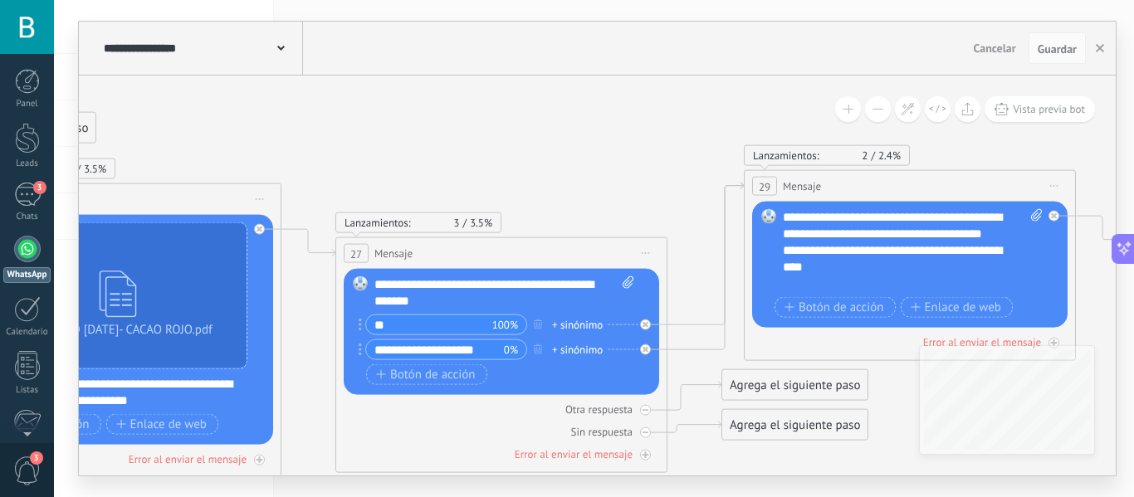
click at [492, 349] on input "**********" at bounding box center [435, 349] width 138 height 19
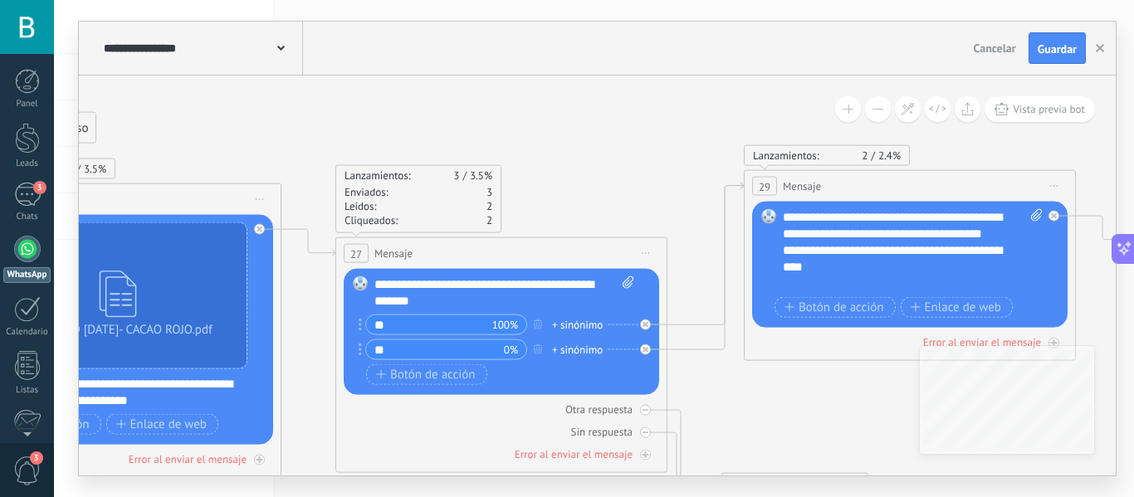
type input "*"
type input "**********"
click at [1066, 53] on span "Guardar" at bounding box center [1057, 49] width 39 height 12
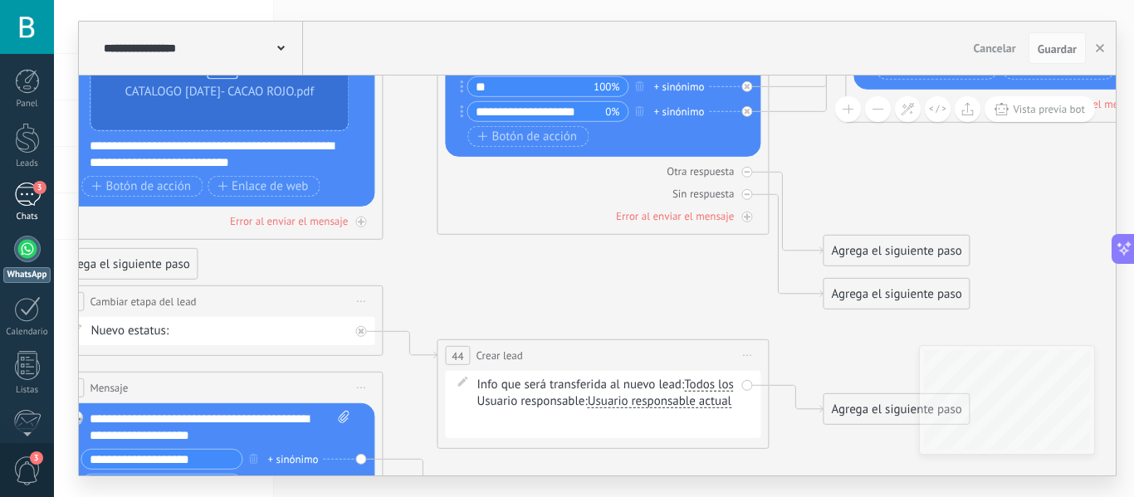
click at [28, 196] on div "3" at bounding box center [27, 195] width 27 height 24
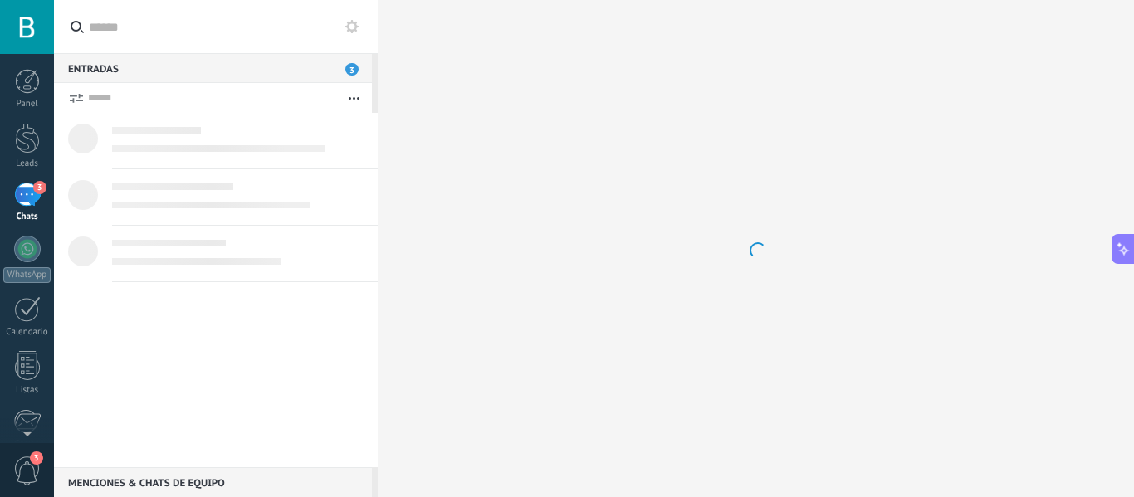
scroll to position [244, 0]
